Goal: Find specific page/section: Find specific page/section

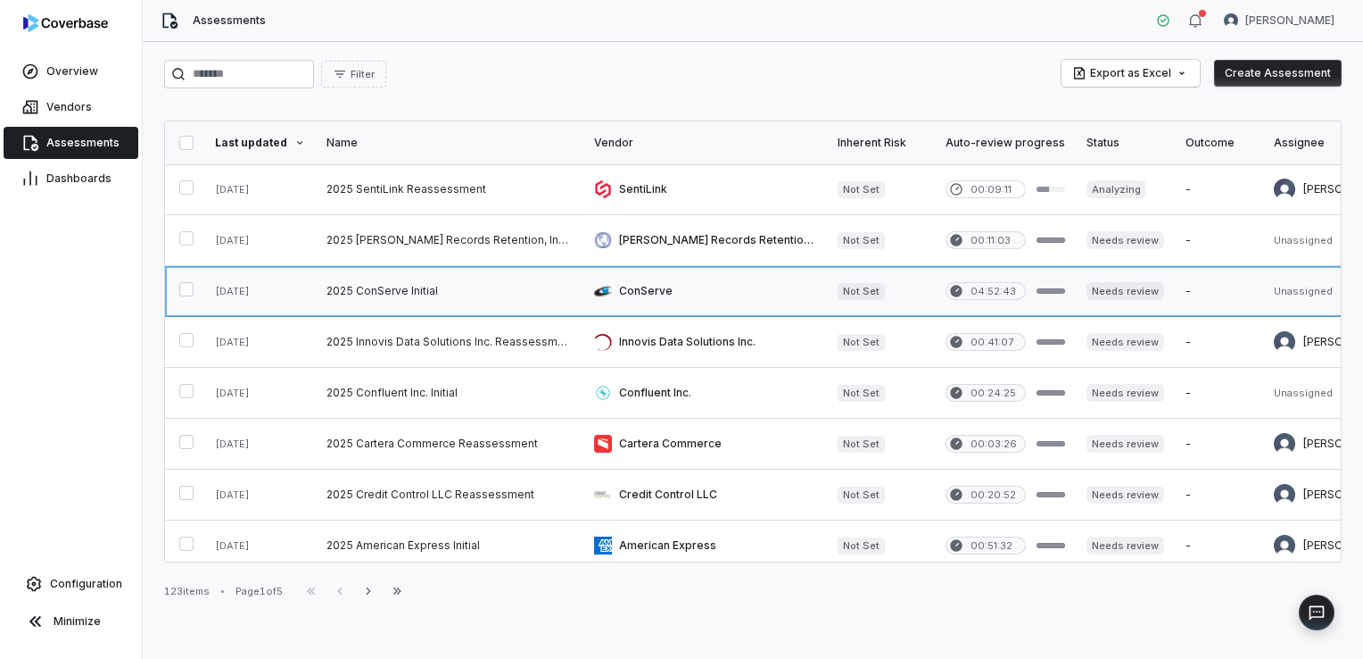
click at [418, 290] on link at bounding box center [450, 291] width 268 height 50
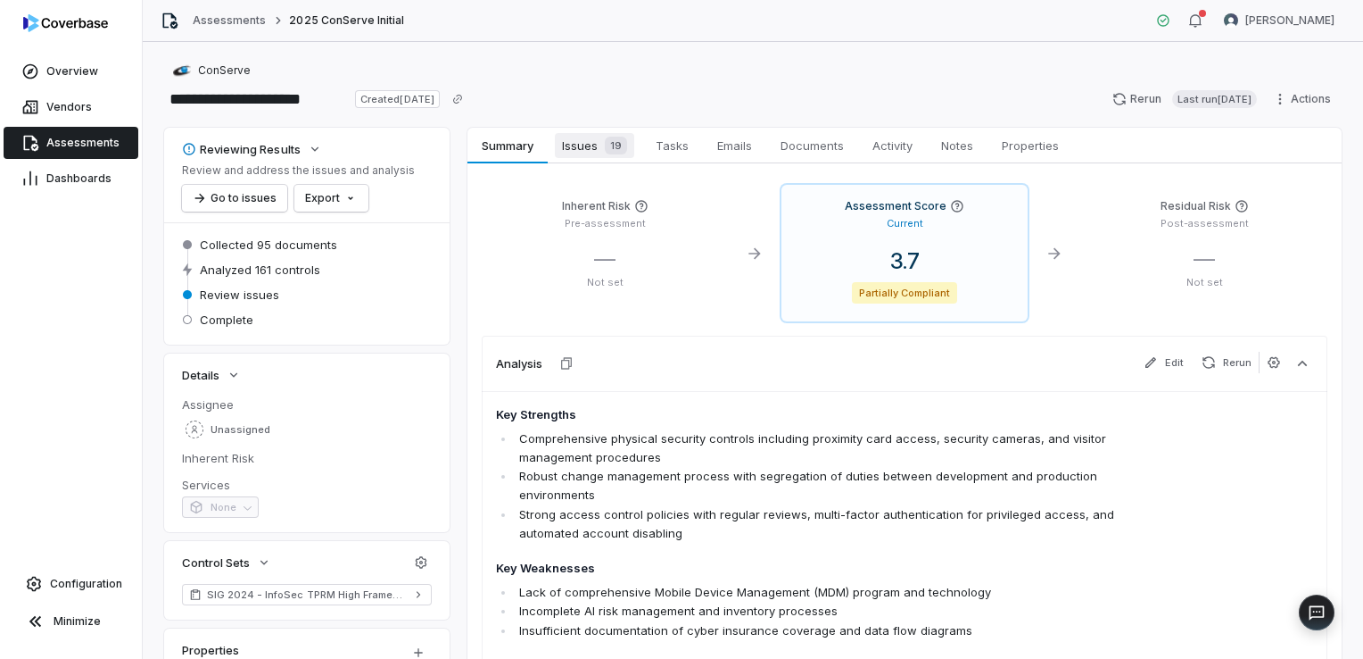
click at [596, 148] on span "Issues 19" at bounding box center [594, 145] width 79 height 25
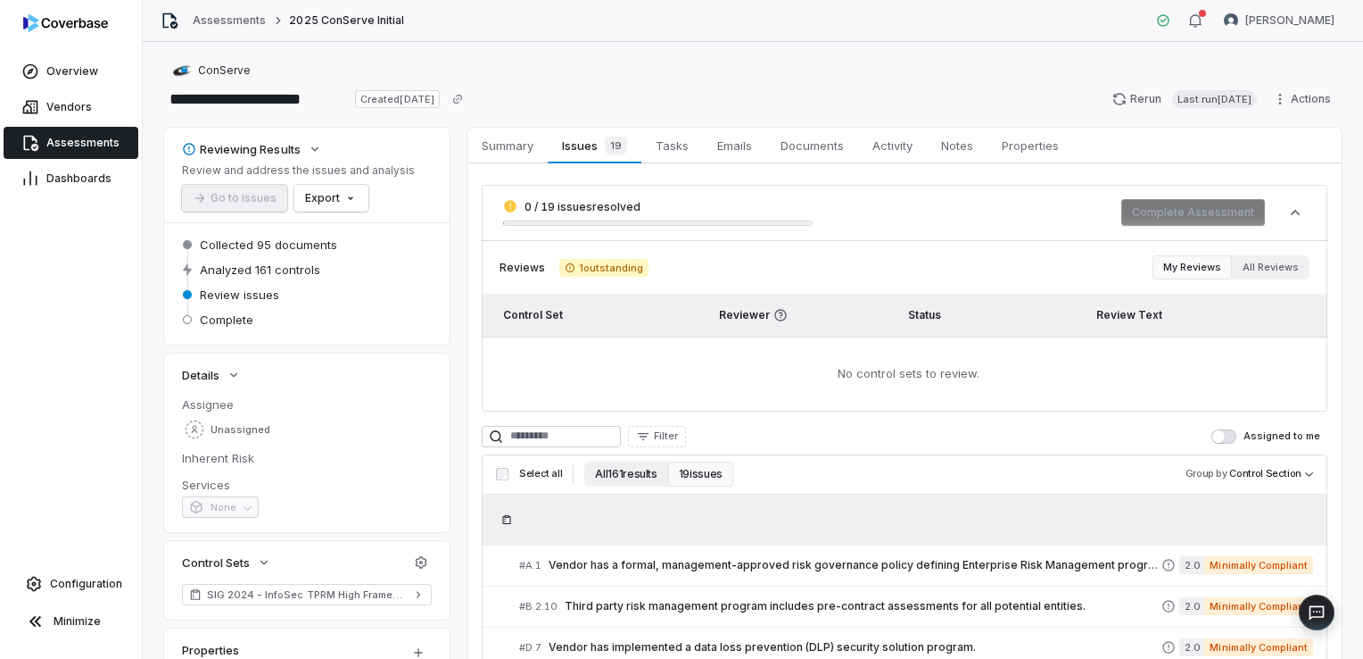
click at [635, 473] on button "All 161 results" at bounding box center [625, 473] width 83 height 25
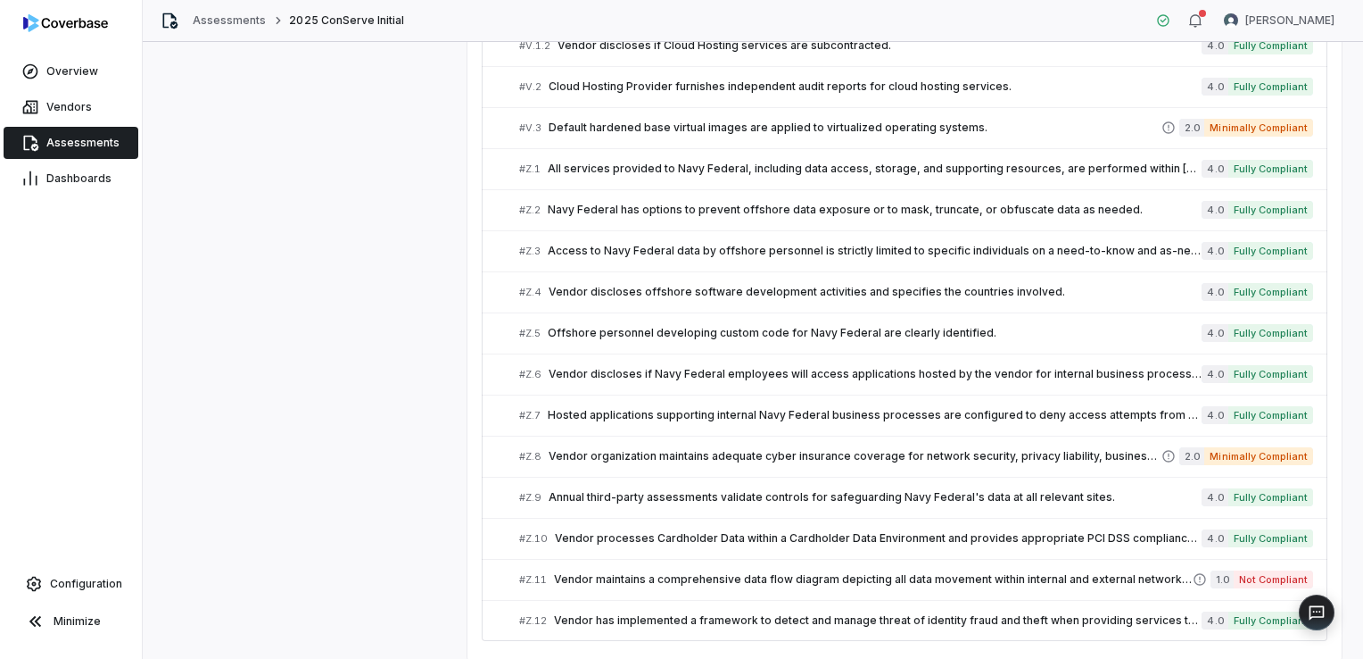
scroll to position [6539, 0]
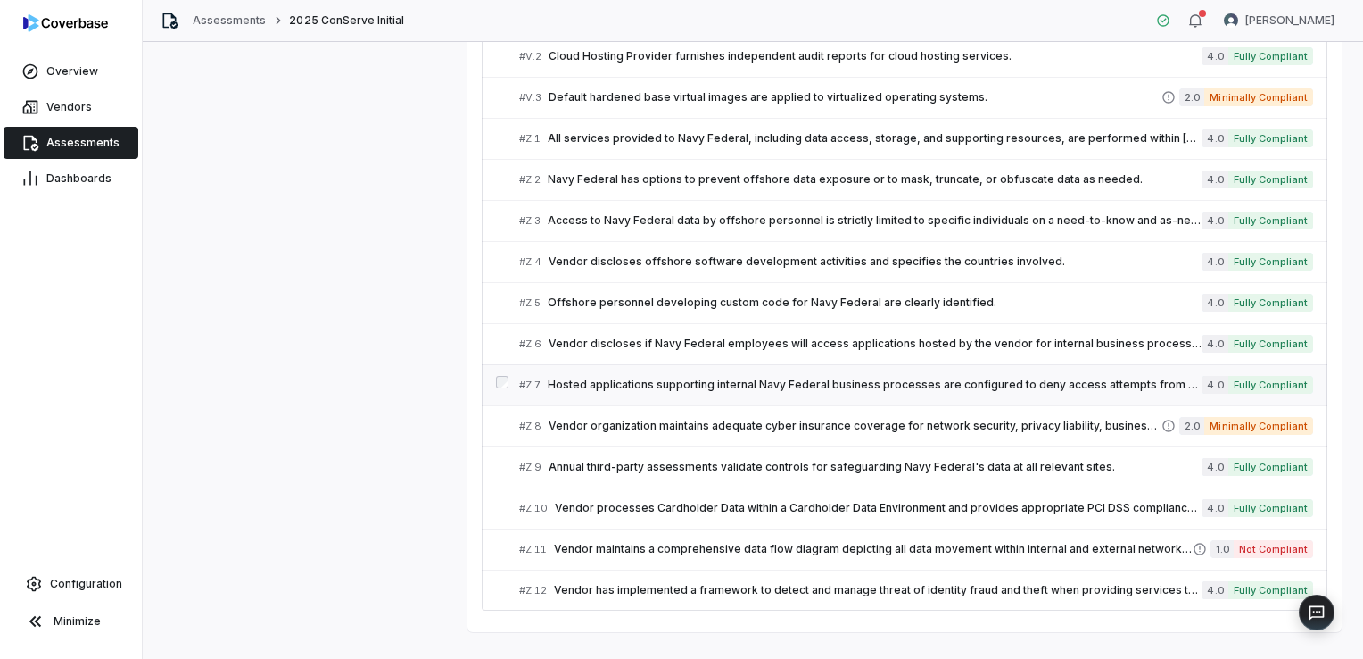
click at [631, 377] on span "Hosted applications supporting internal Navy Federal business processes are con…" at bounding box center [875, 384] width 654 height 14
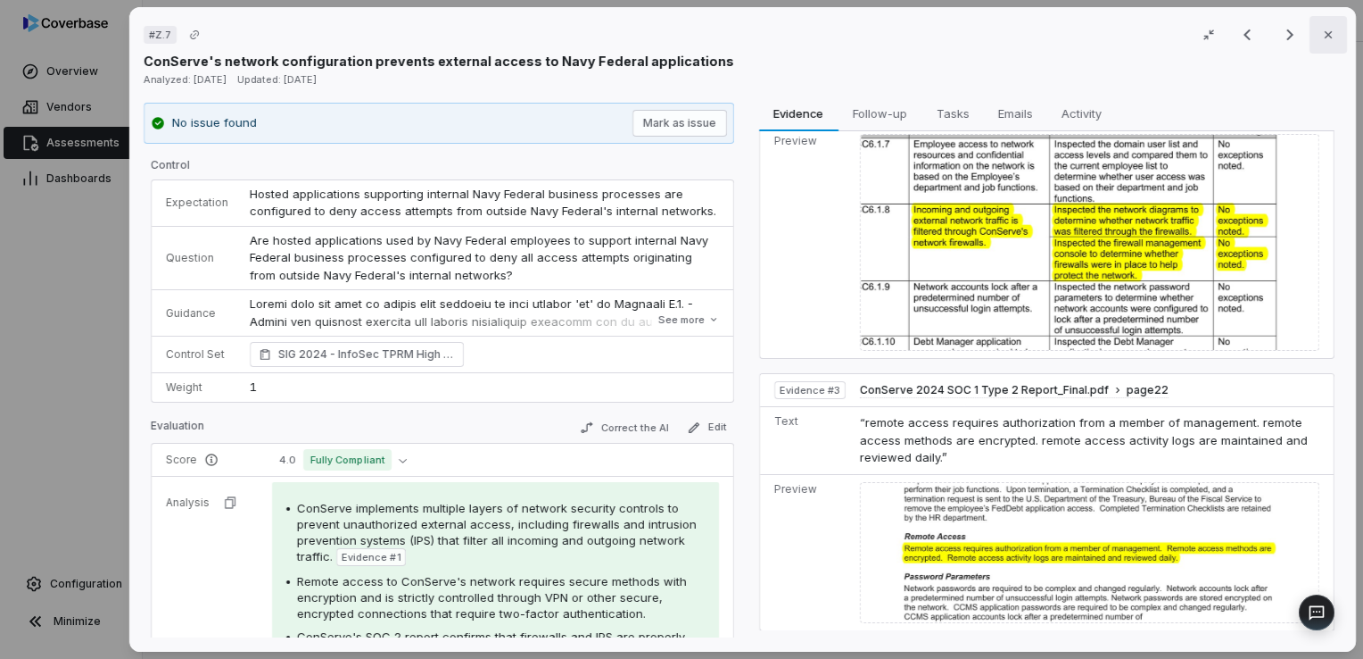
click at [1322, 38] on icon "button" at bounding box center [1329, 35] width 14 height 14
